Goal: Complete application form: Complete application form

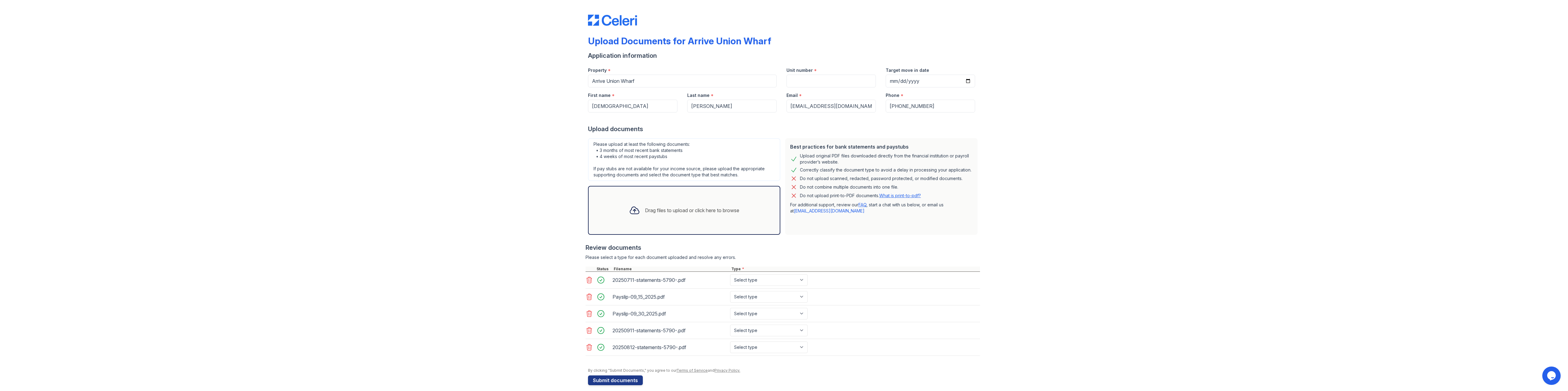
scroll to position [7, 0]
click at [755, 274] on select "Select type Paystub Bank Statement Offer Letter Tax Documents Benefit Award Let…" at bounding box center [768, 274] width 77 height 12
select select "bank_statement"
click at [730, 268] on select "Select type Paystub Bank Statement Offer Letter Tax Documents Benefit Award Let…" at bounding box center [768, 274] width 77 height 12
click at [748, 319] on select "Select type Paystub Bank Statement Offer Letter Tax Documents Benefit Award Let…" at bounding box center [768, 324] width 77 height 12
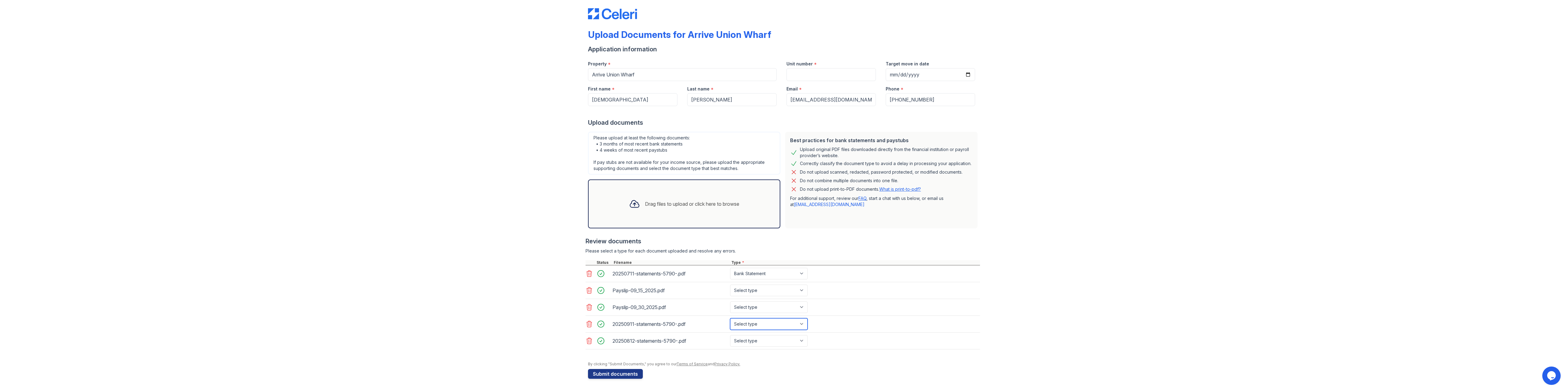
select select "bank_statement"
click at [730, 319] on select "Select type Paystub Bank Statement Offer Letter Tax Documents Benefit Award Let…" at bounding box center [768, 324] width 77 height 12
click at [754, 343] on select "Select type Paystub Bank Statement Offer Letter Tax Documents Benefit Award Let…" at bounding box center [768, 341] width 77 height 12
select select "bank_statement"
click at [730, 335] on select "Select type Paystub Bank Statement Offer Letter Tax Documents Benefit Award Let…" at bounding box center [768, 341] width 77 height 12
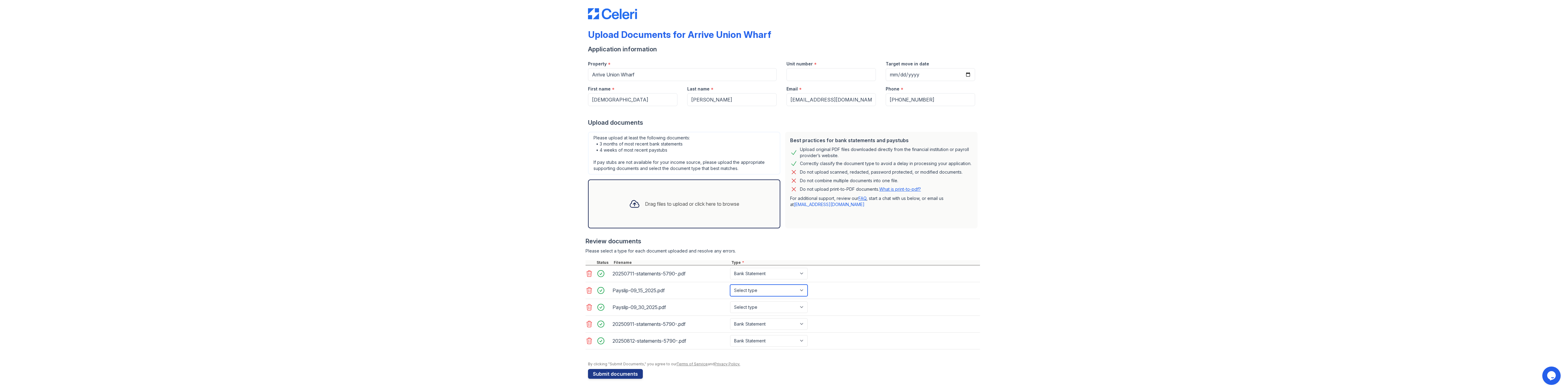
click at [754, 294] on select "Select type Paystub Bank Statement Offer Letter Tax Documents Benefit Award Let…" at bounding box center [768, 290] width 77 height 12
select select "paystub"
click at [730, 285] on select "Select type Paystub Bank Statement Offer Letter Tax Documents Benefit Award Let…" at bounding box center [768, 290] width 77 height 12
click at [751, 305] on select "Select type Paystub Bank Statement Offer Letter Tax Documents Benefit Award Let…" at bounding box center [768, 307] width 77 height 12
select select "paystub"
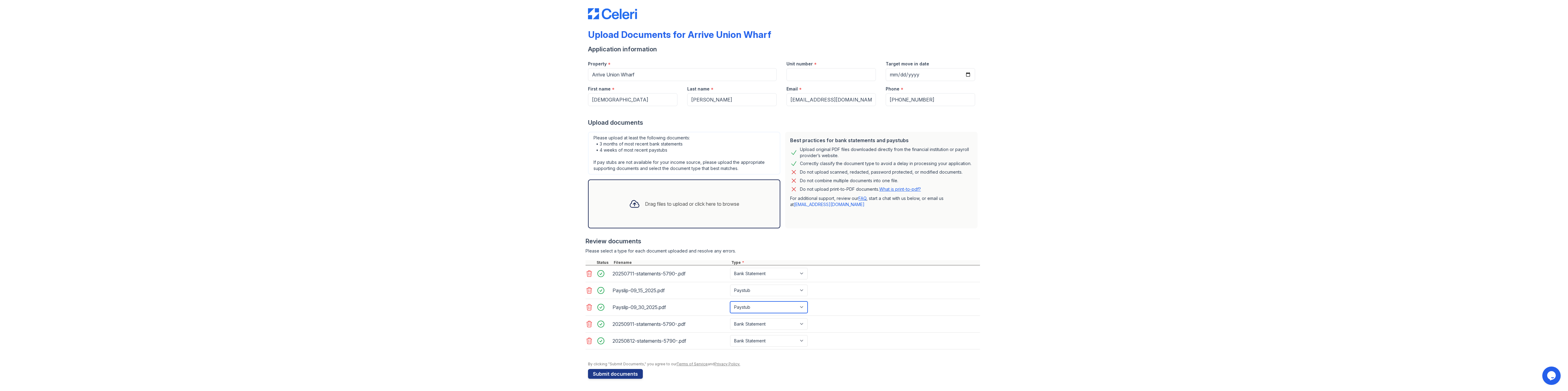
click at [730, 302] on select "Select type Paystub Bank Statement Offer Letter Tax Documents Benefit Award Let…" at bounding box center [768, 307] width 77 height 12
click at [1081, 247] on div "Upload Documents for Arrive Union Wharf Application information Property * Arri…" at bounding box center [784, 192] width 1549 height 398
click at [829, 80] on input "Unit number" at bounding box center [831, 74] width 89 height 13
type input "238"
click at [1135, 83] on div "Upload Documents for Arrive Union Wharf Application information Property * Arri…" at bounding box center [784, 192] width 1549 height 398
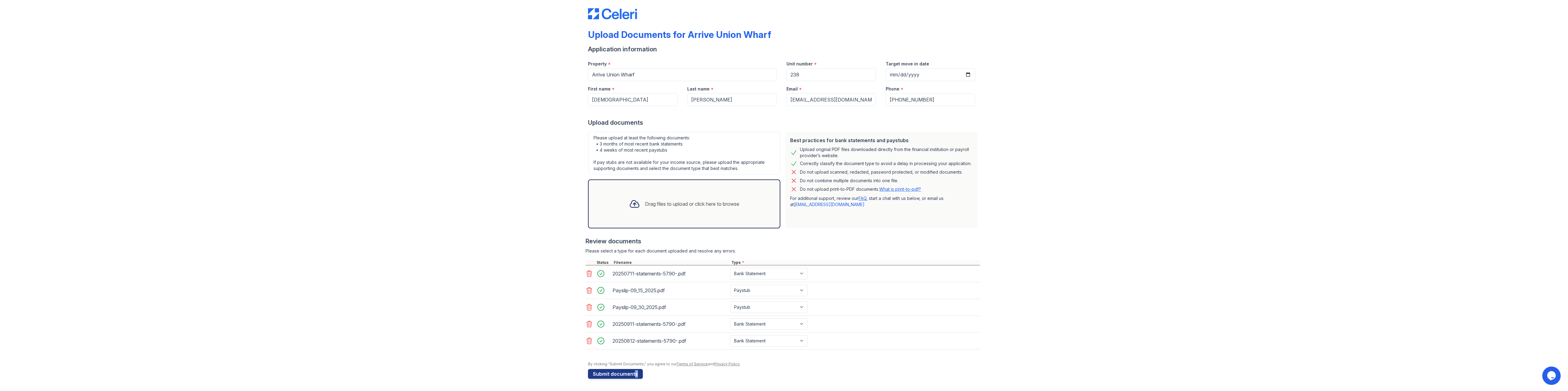
click at [631, 379] on div "Upload Documents for Arrive Union Wharf Application information Property * Arri…" at bounding box center [784, 189] width 392 height 386
click at [623, 376] on button "Submit documents" at bounding box center [615, 374] width 55 height 10
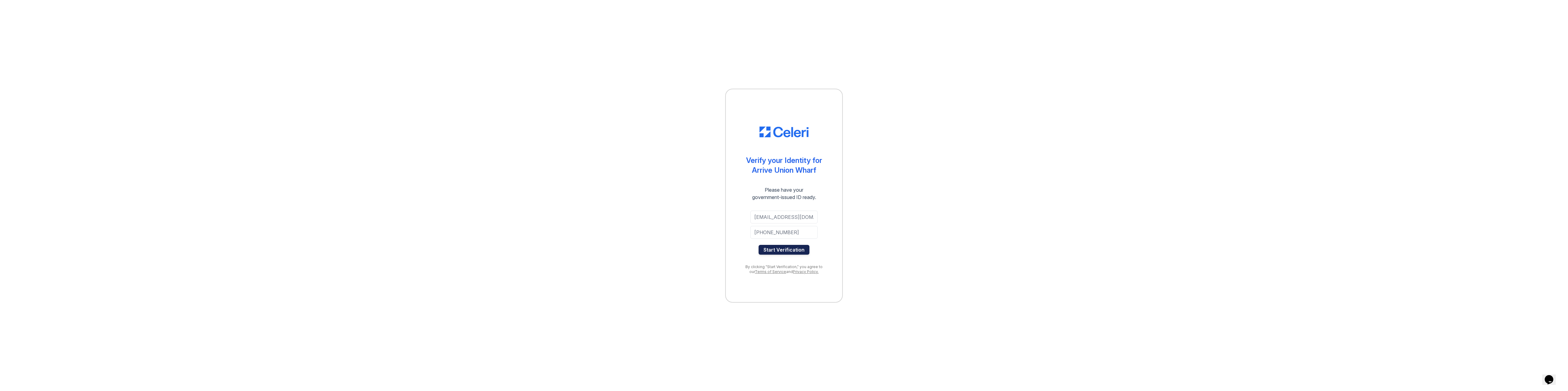
click at [782, 252] on button "Start Verification" at bounding box center [784, 250] width 51 height 10
